Goal: Task Accomplishment & Management: Use online tool/utility

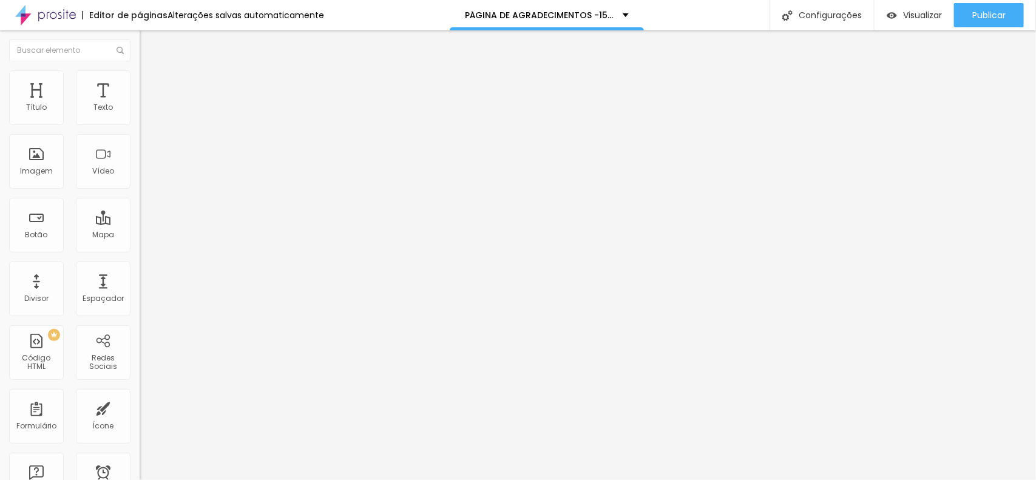
click at [149, 47] on img "button" at bounding box center [154, 44] width 10 height 10
click at [140, 114] on input "Click me" at bounding box center [213, 108] width 146 height 12
click at [140, 114] on input "Agentde o meu retorno" at bounding box center [213, 108] width 146 height 12
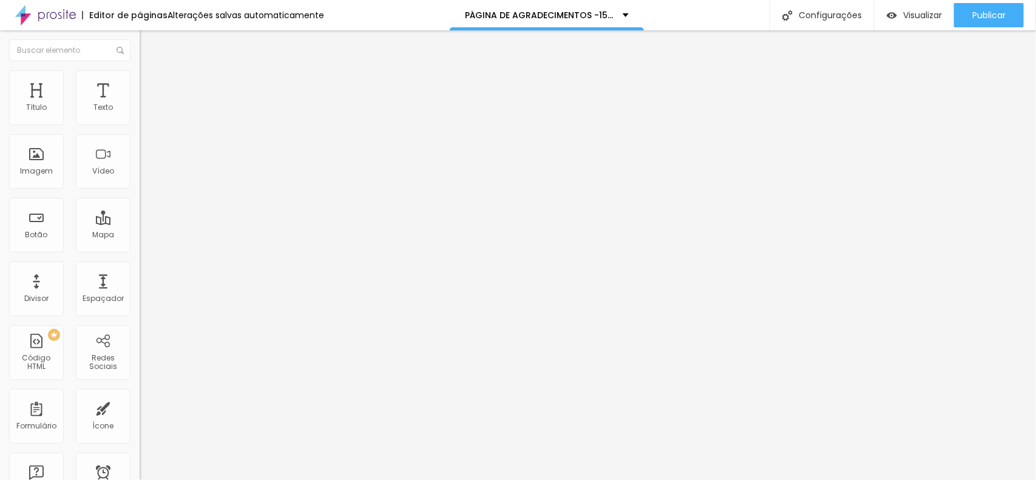
click at [140, 114] on input "Agentde o meu retorno" at bounding box center [213, 108] width 146 height 12
type input "Clique para agendar o nosso contato"
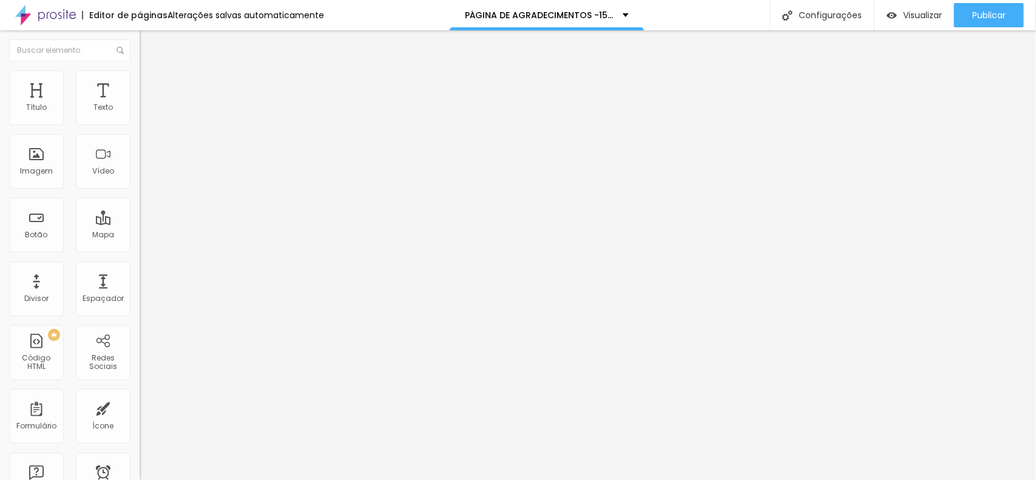
scroll to position [0, 0]
click at [140, 83] on li "Estilo" at bounding box center [210, 76] width 140 height 12
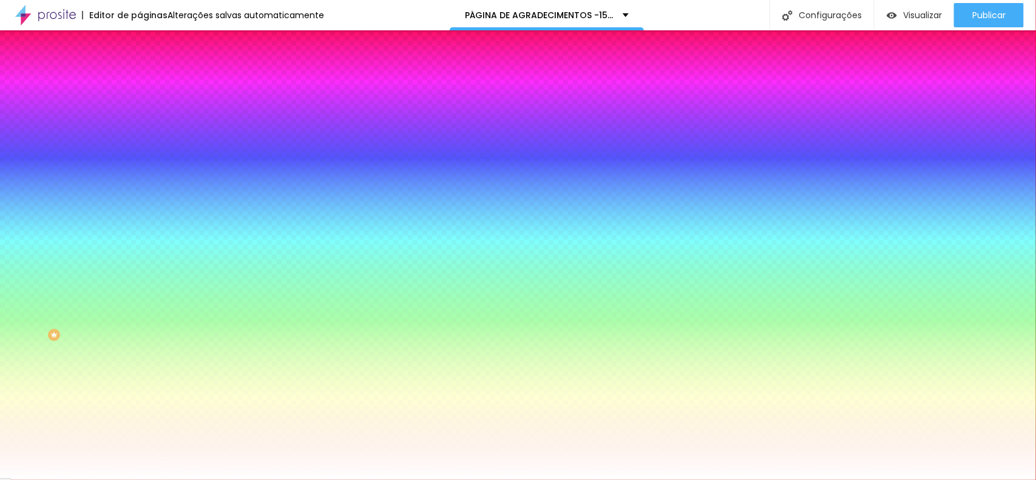
click at [140, 122] on input "#FFFFFF" at bounding box center [213, 122] width 146 height 12
paste input "00A"
type input "#FF00A"
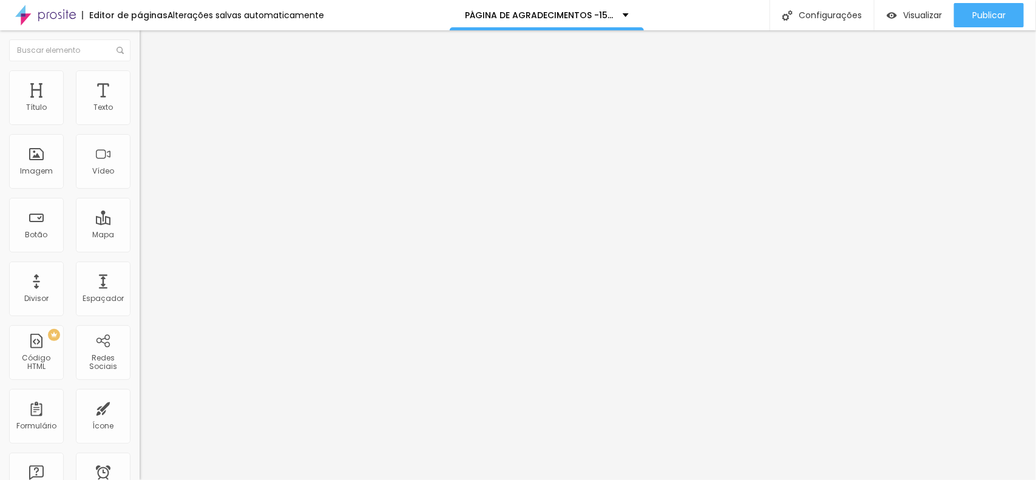
click at [150, 81] on font "Estilo" at bounding box center [159, 78] width 19 height 10
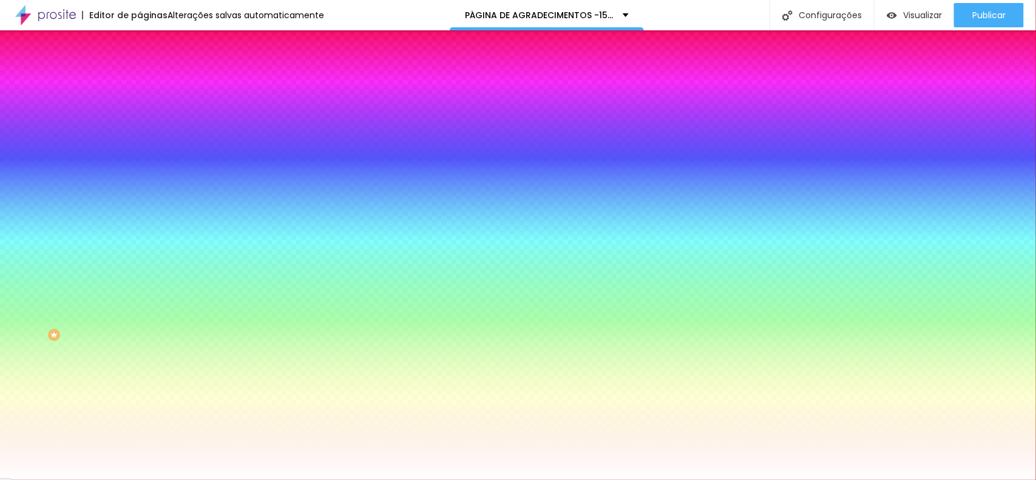
click at [140, 128] on input "#FFFFFF" at bounding box center [213, 122] width 146 height 12
paste input "00A"
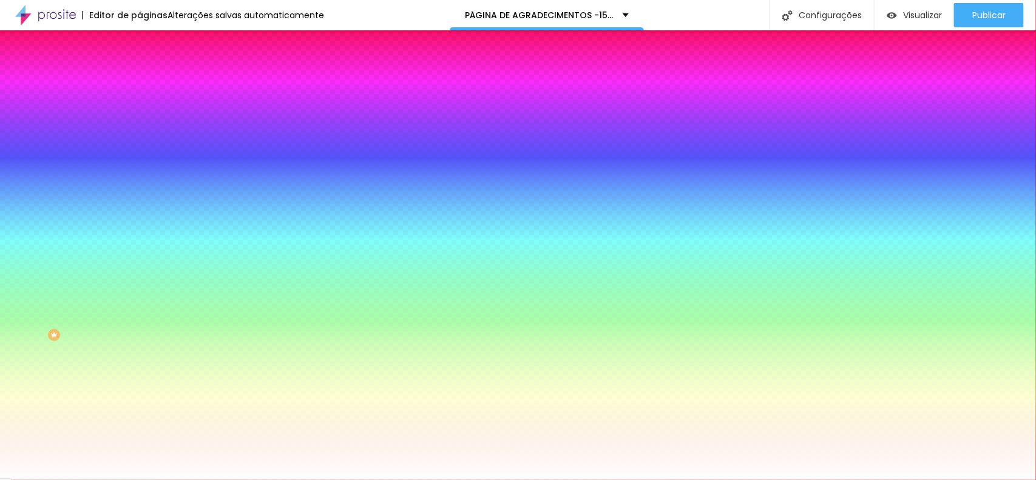
click at [140, 120] on input "#FF00A" at bounding box center [213, 122] width 146 height 12
paste input "D41AD"
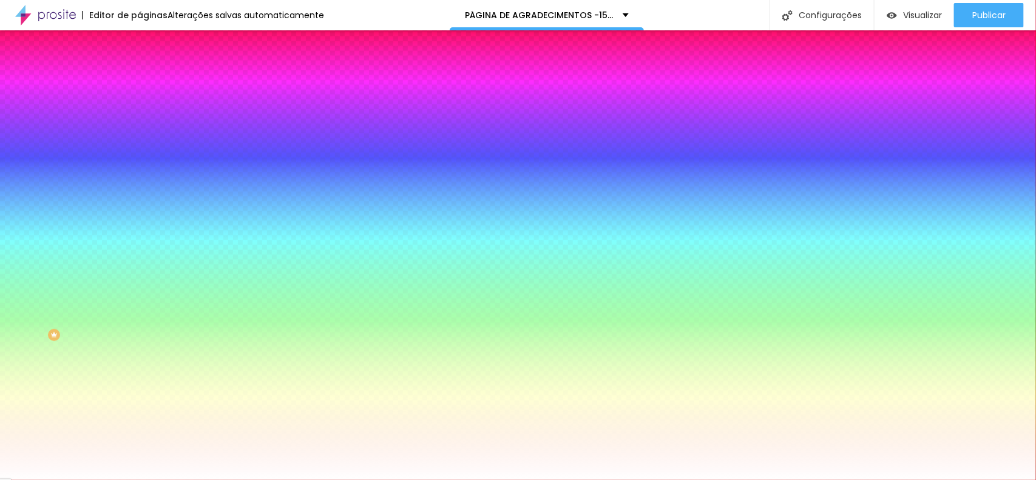
type input "#FD41AD"
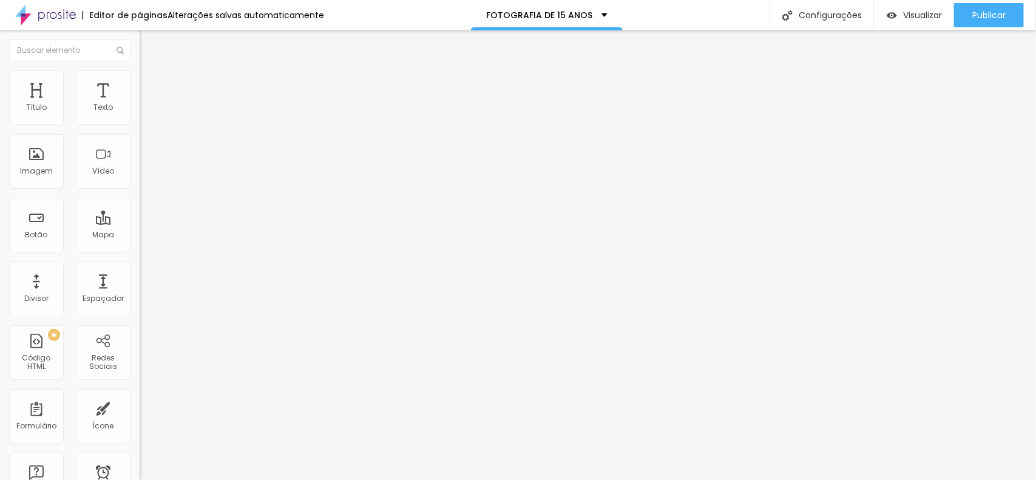
click at [150, 83] on font "Estilo" at bounding box center [159, 78] width 19 height 10
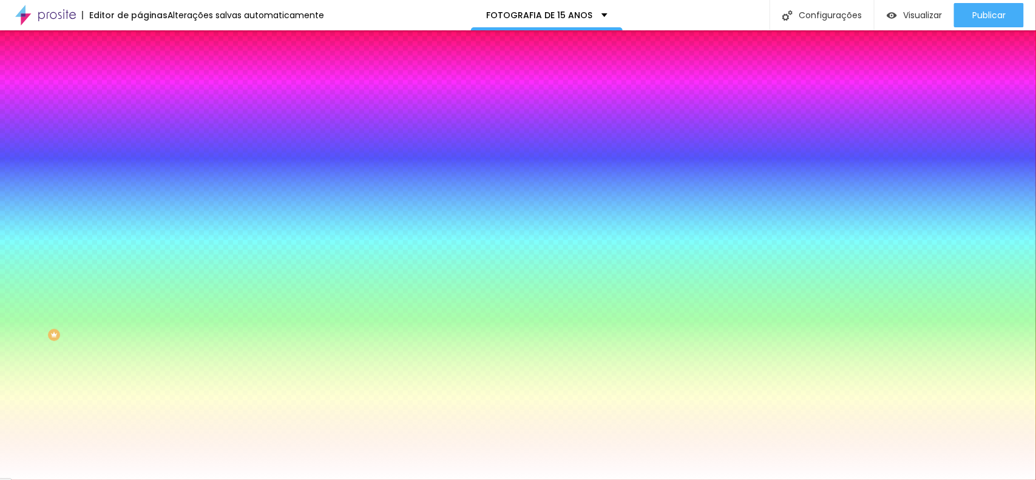
click at [140, 128] on div "#FF00AC" at bounding box center [210, 122] width 140 height 12
copy div "Tipografia"
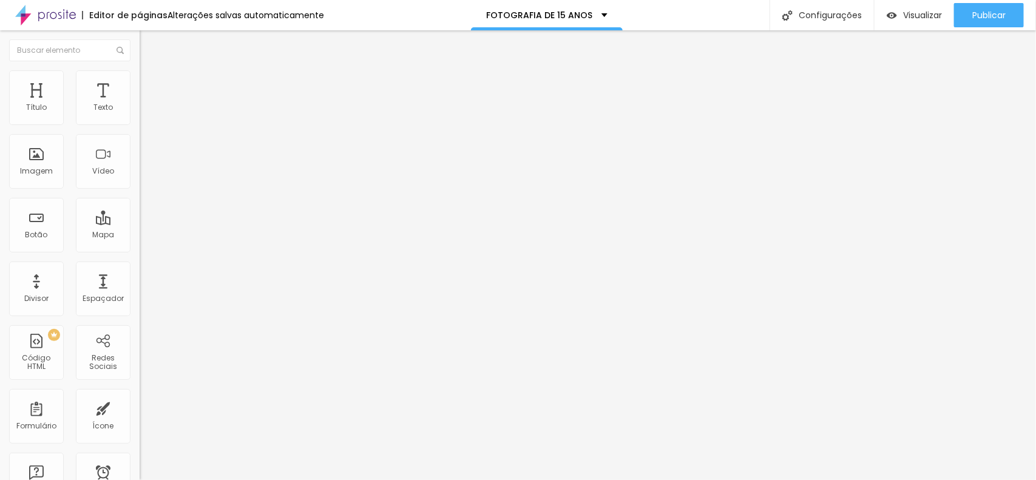
click at [150, 84] on font "Estilo" at bounding box center [159, 78] width 19 height 10
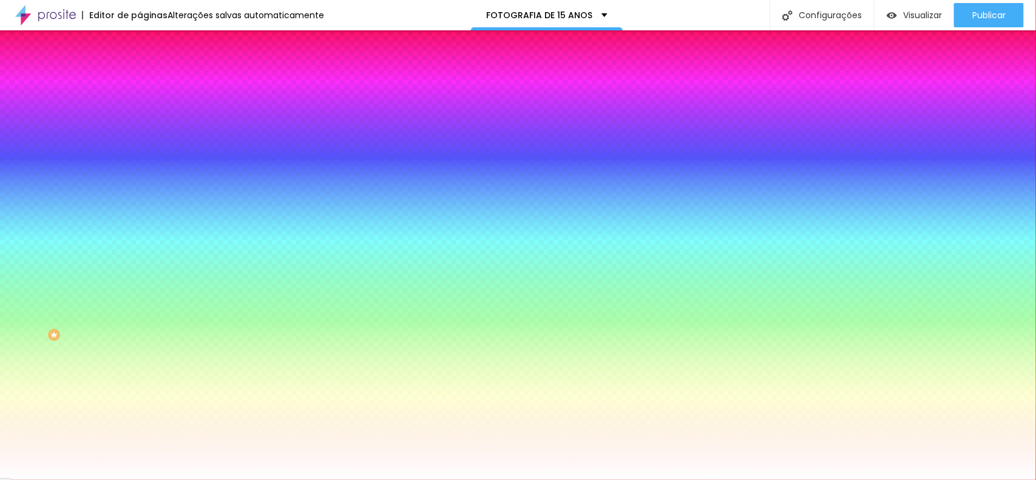
click at [140, 121] on input "#FD41AD" at bounding box center [213, 122] width 146 height 12
